Goal: Check status: Check status

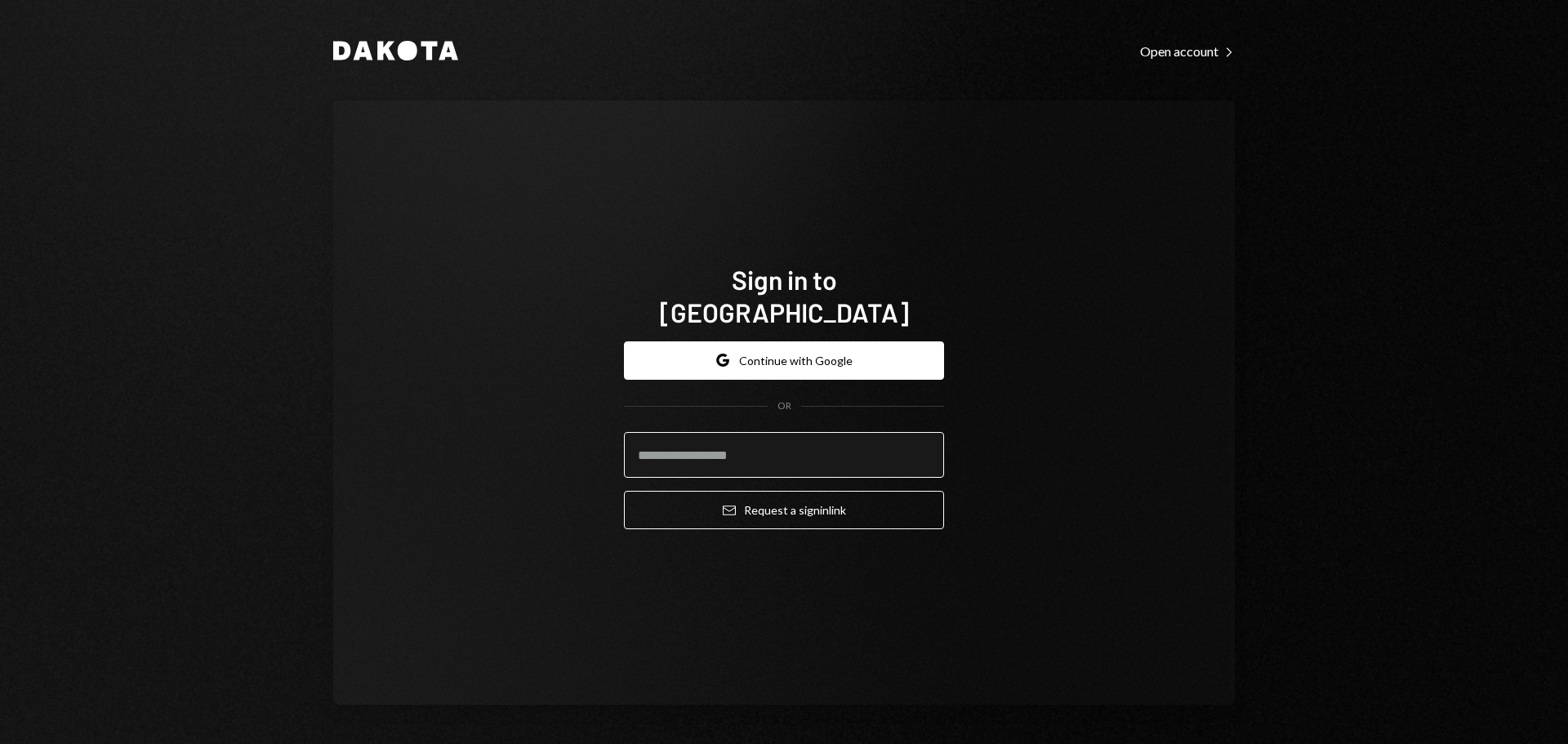
click at [728, 441] on input "email" at bounding box center [784, 455] width 320 height 46
type input "*"
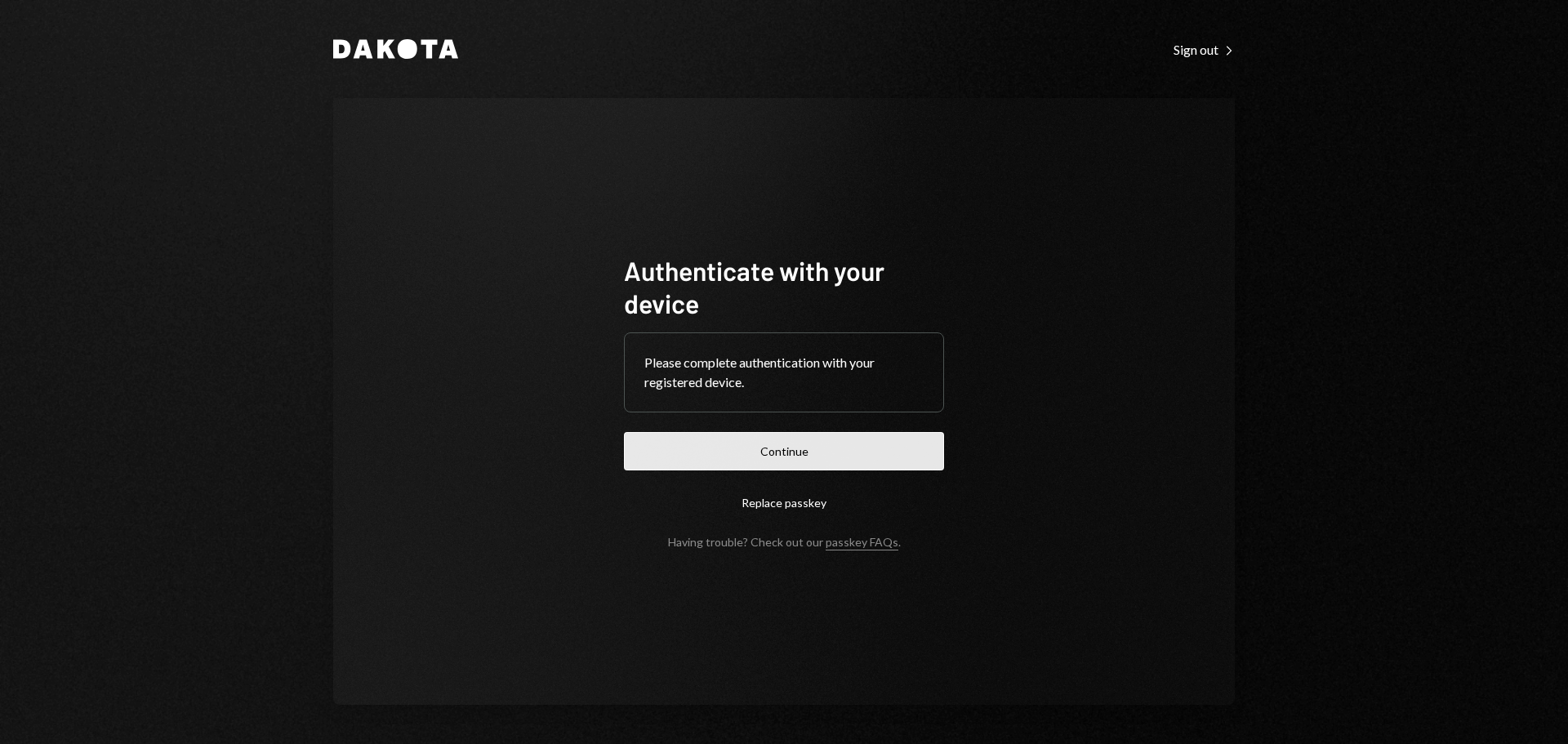
click at [760, 450] on button "Continue" at bounding box center [784, 452] width 320 height 38
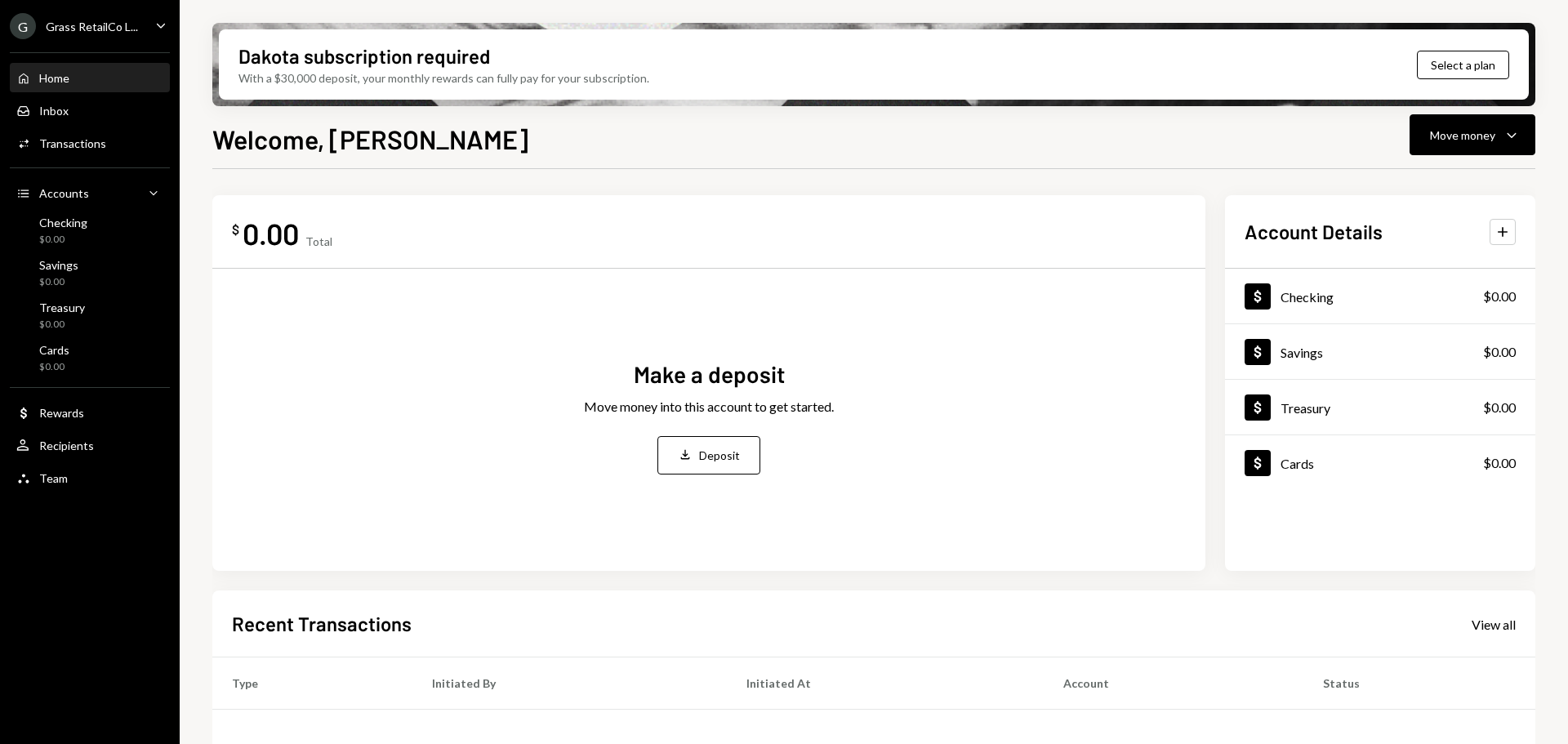
click at [111, 16] on div "G Grass RetailCo L..." at bounding box center [74, 26] width 128 height 27
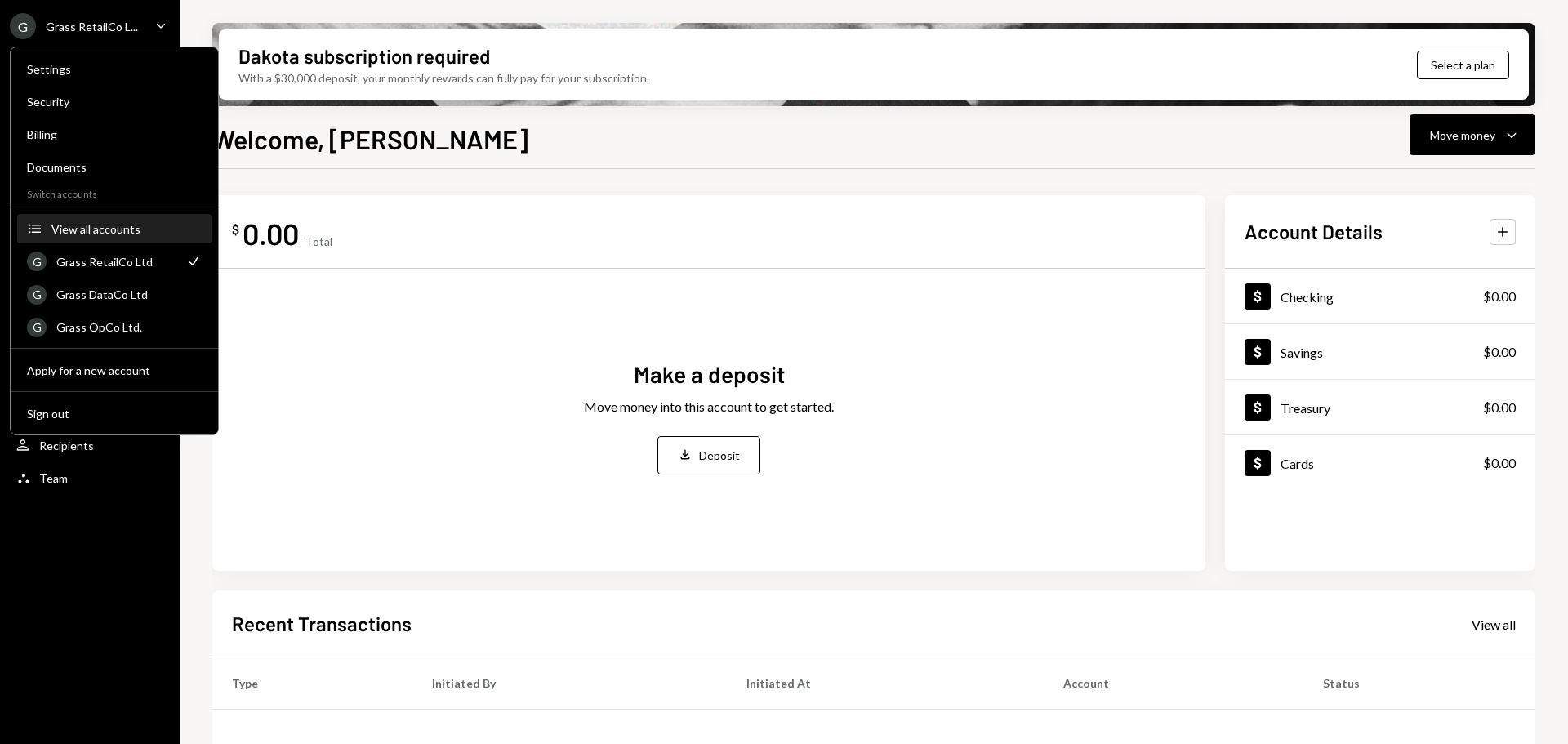
click at [108, 227] on div "View all accounts" at bounding box center [126, 229] width 150 height 14
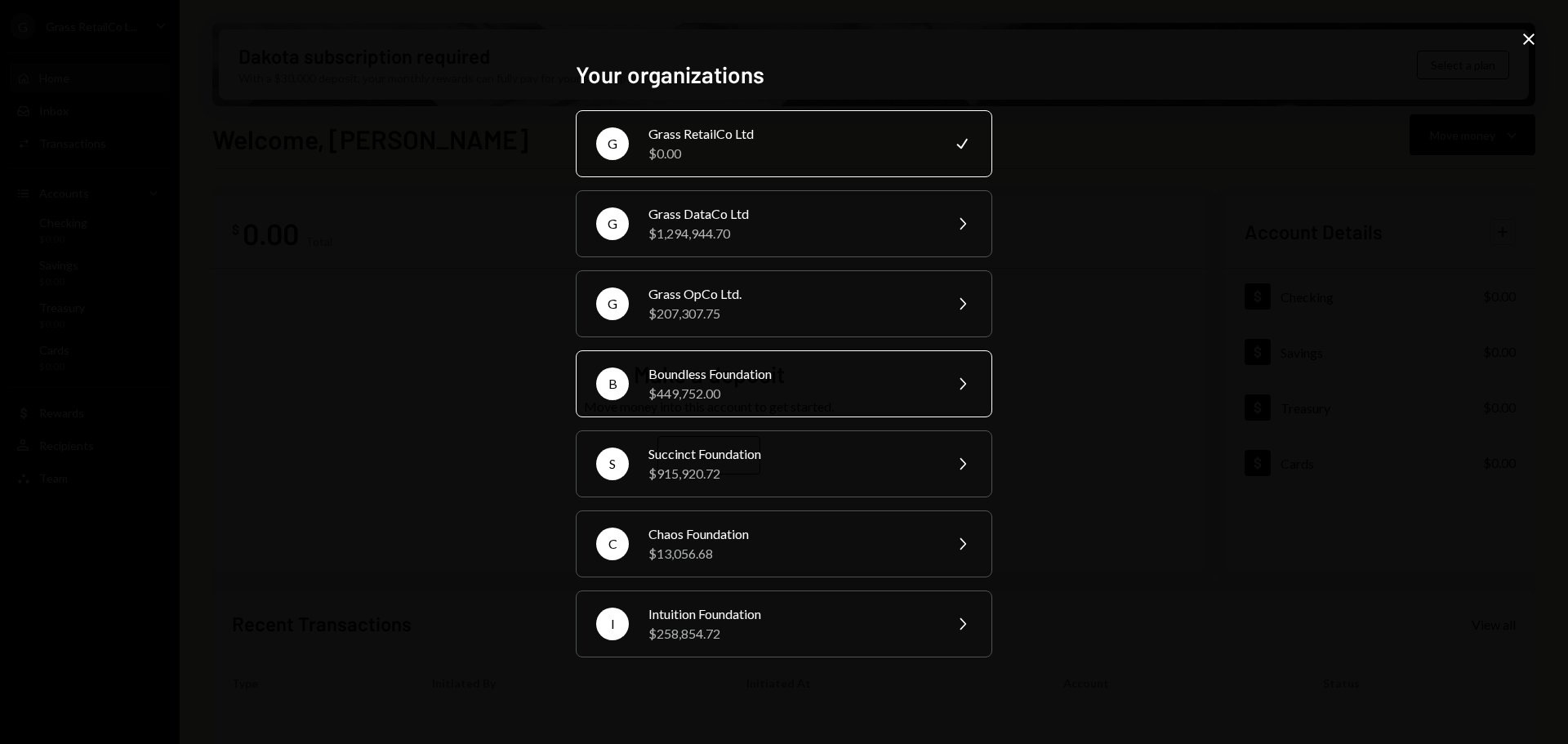
click at [728, 395] on div "$449,752.00" at bounding box center [790, 393] width 284 height 19
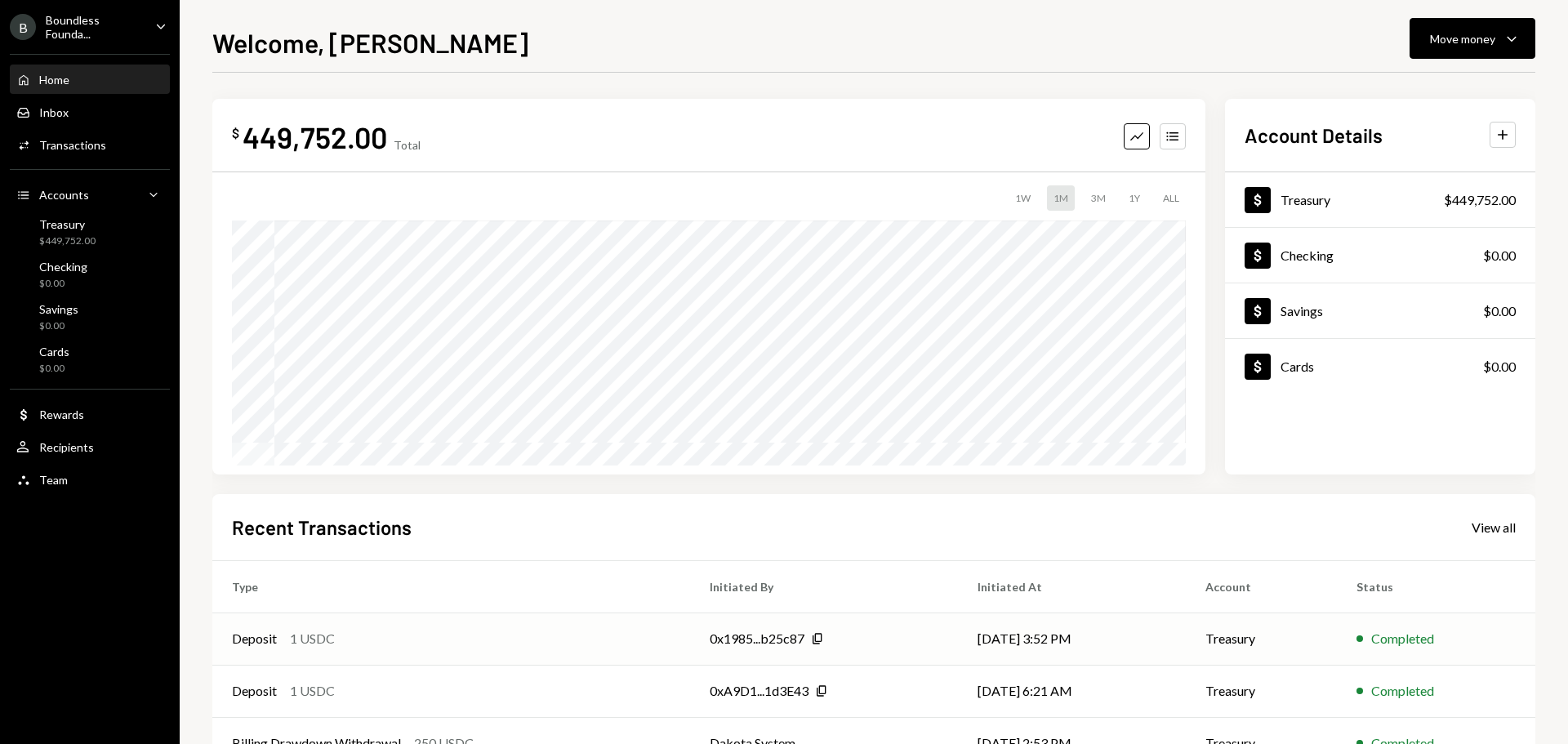
click at [927, 643] on div "0x1985...b25c87 Copy" at bounding box center [824, 638] width 228 height 19
